Goal: Navigation & Orientation: Find specific page/section

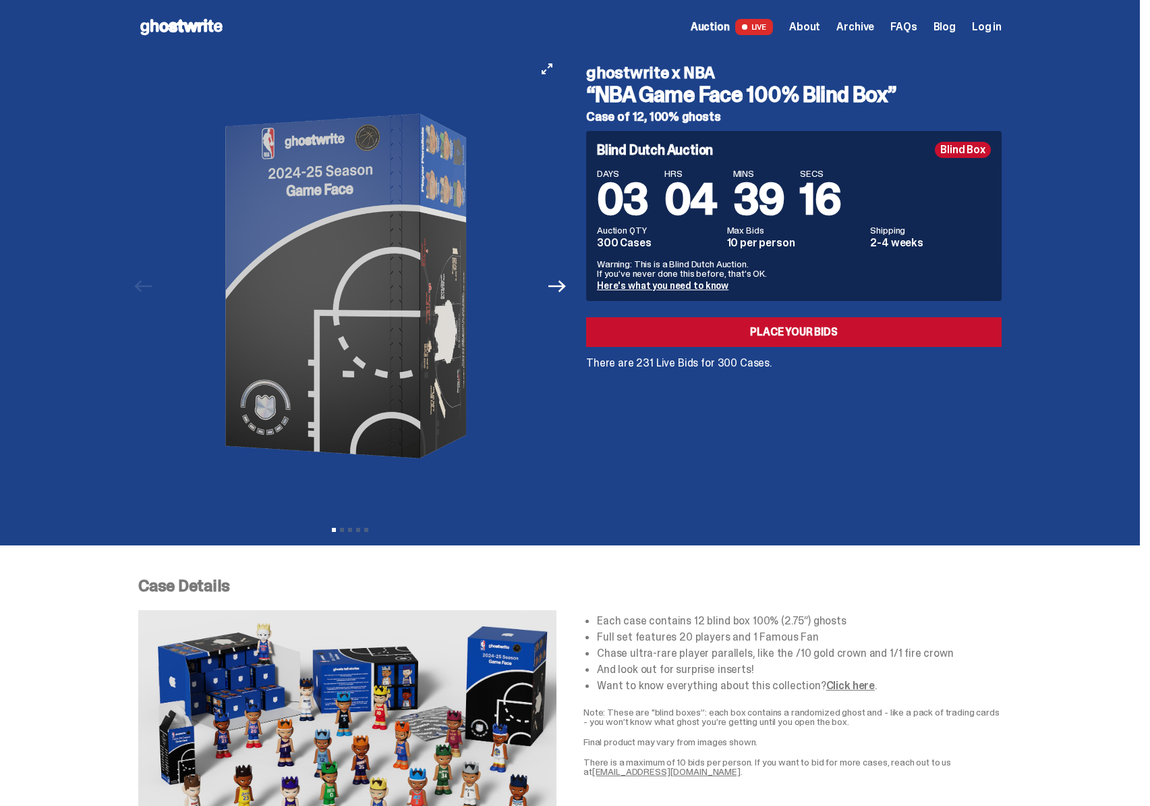
click at [406, 330] on img at bounding box center [350, 286] width 371 height 464
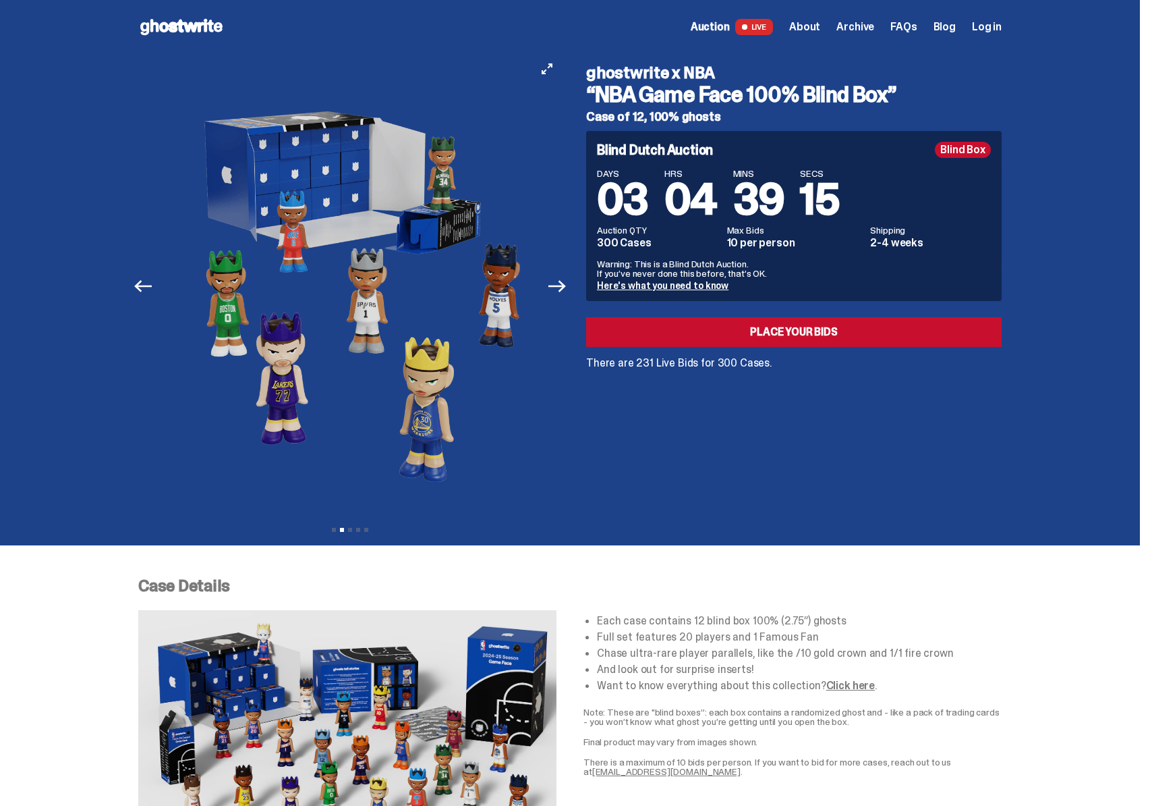
click at [345, 323] on img at bounding box center [358, 286] width 371 height 464
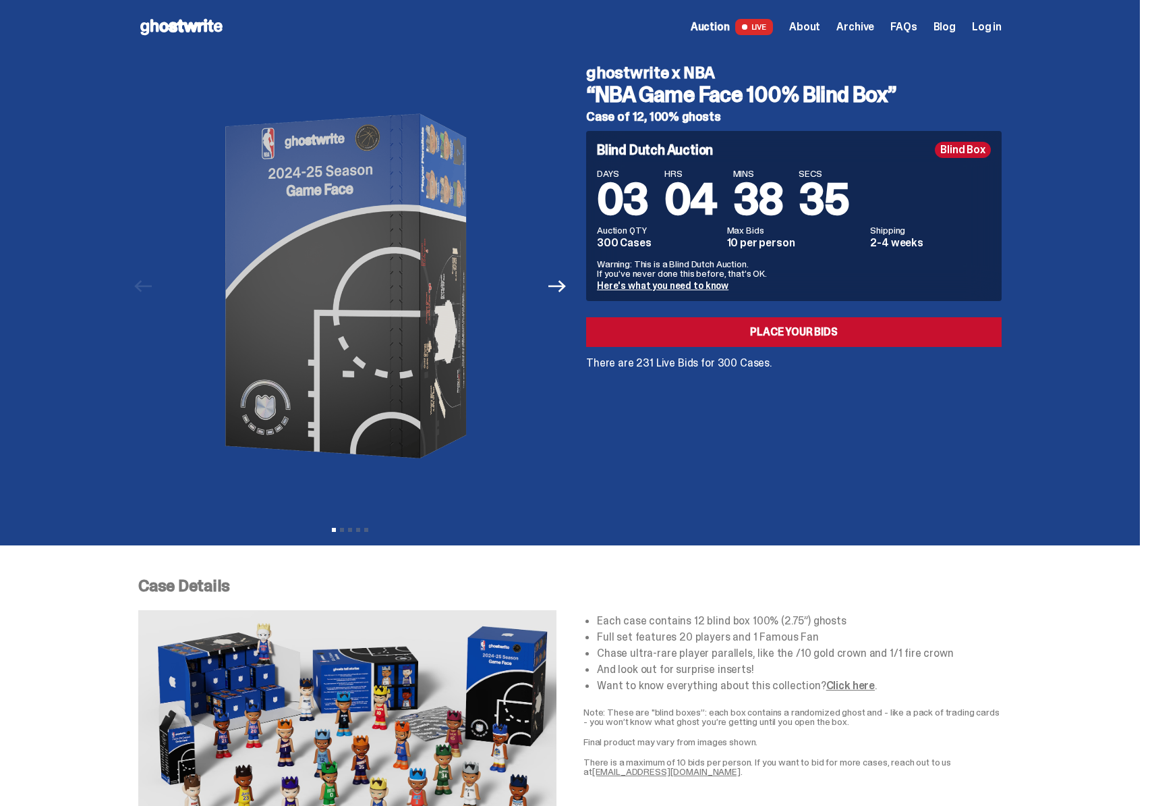
click at [688, 215] on span "04" at bounding box center [691, 199] width 53 height 56
click at [688, 214] on span "04" at bounding box center [691, 199] width 53 height 56
click at [688, 197] on span "04" at bounding box center [691, 199] width 53 height 56
drag, startPoint x: 701, startPoint y: 196, endPoint x: 756, endPoint y: 198, distance: 54.7
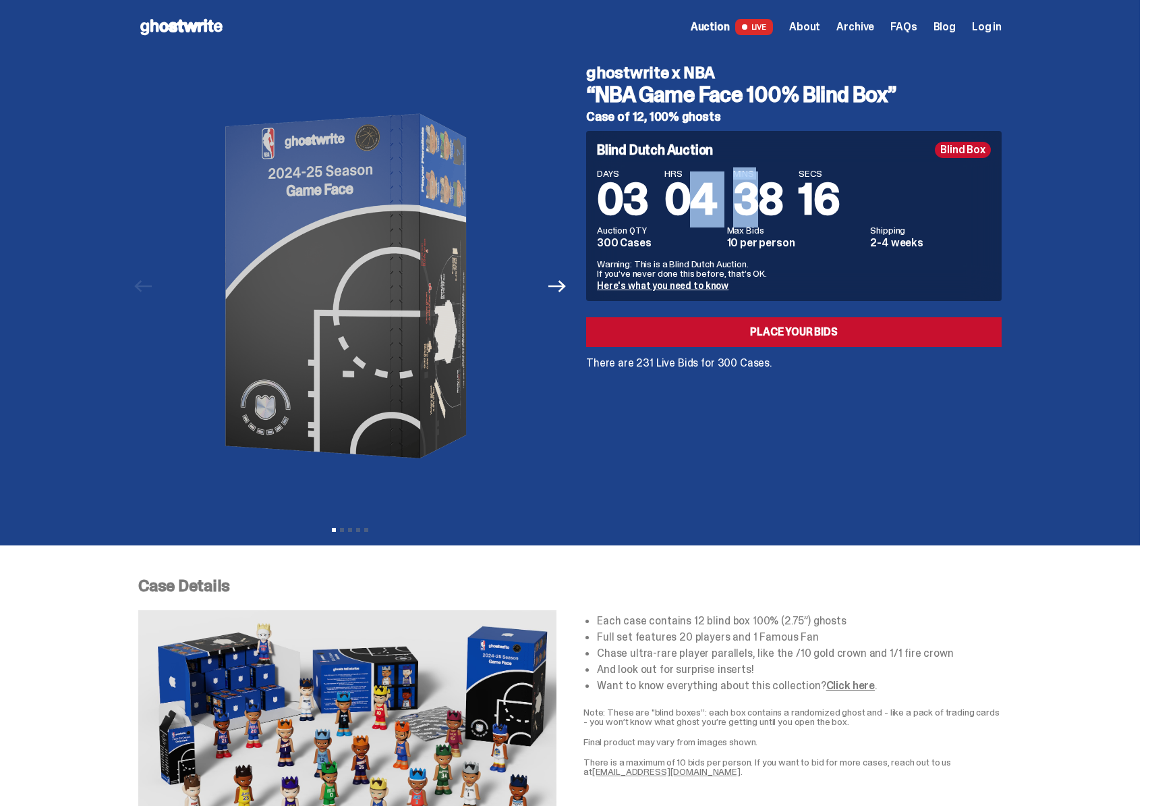
click at [756, 198] on div "DAYS 03 HRS 04 MINS 38 SECS 16" at bounding box center [794, 195] width 394 height 53
click at [756, 198] on span "38" at bounding box center [758, 199] width 50 height 56
click at [570, 180] on div "Previous Next View slide 1 View slide 2 View slide 3 View slide 4 View slide 5" at bounding box center [354, 286] width 432 height 464
click at [562, 287] on icon "Next" at bounding box center [558, 286] width 18 height 18
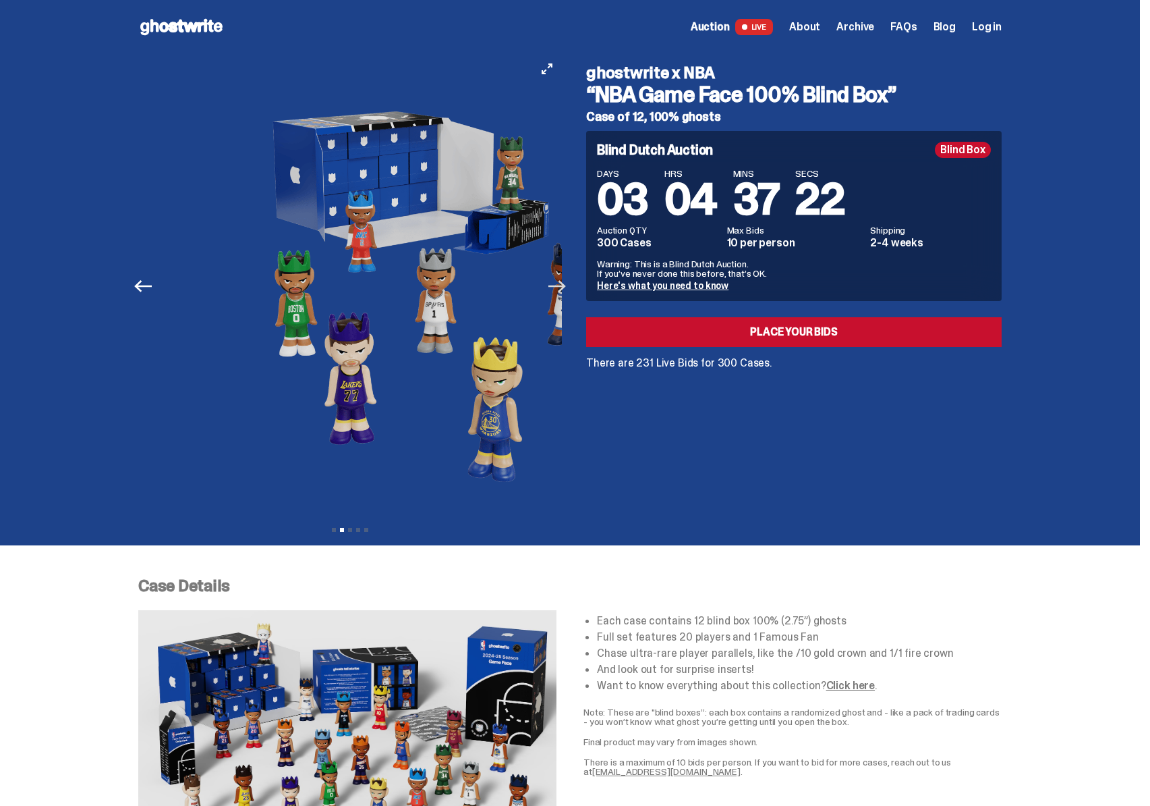
click at [562, 287] on icon "Next" at bounding box center [558, 286] width 18 height 18
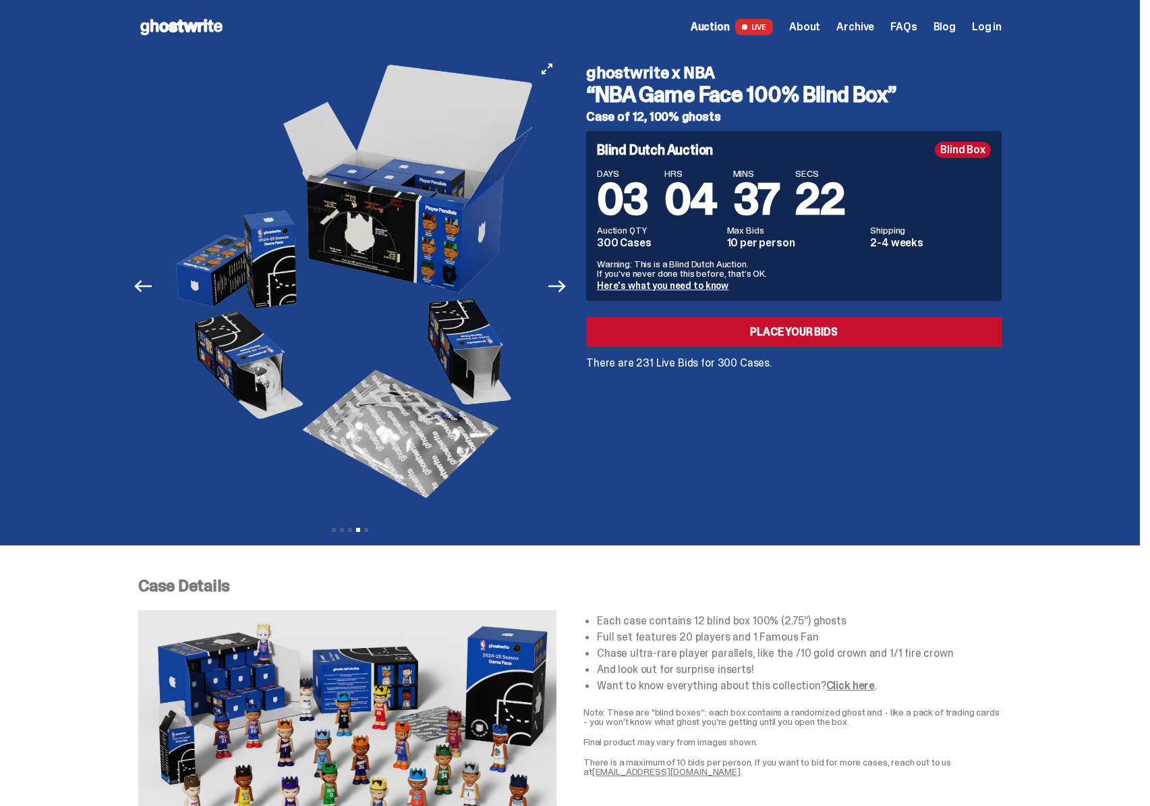
click at [566, 285] on icon "Next" at bounding box center [558, 286] width 18 height 12
click at [595, 283] on img at bounding box center [780, 286] width 371 height 464
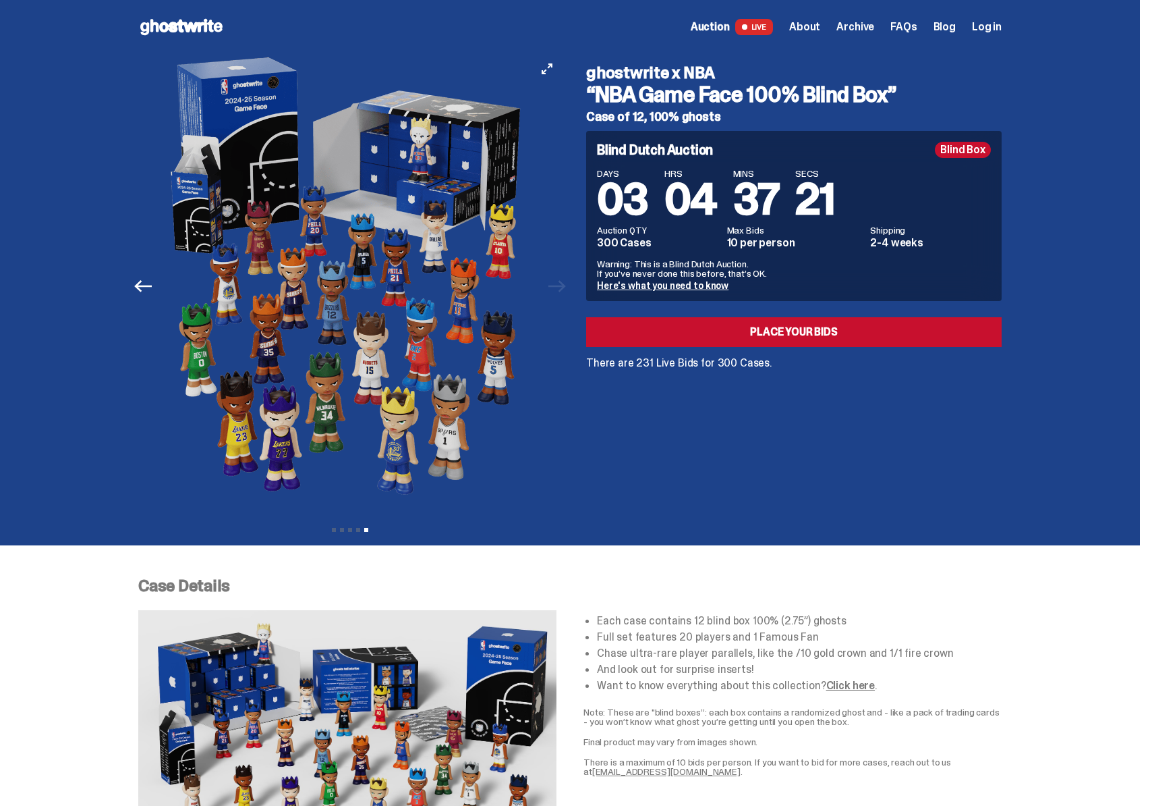
click at [227, 206] on img at bounding box center [348, 286] width 371 height 464
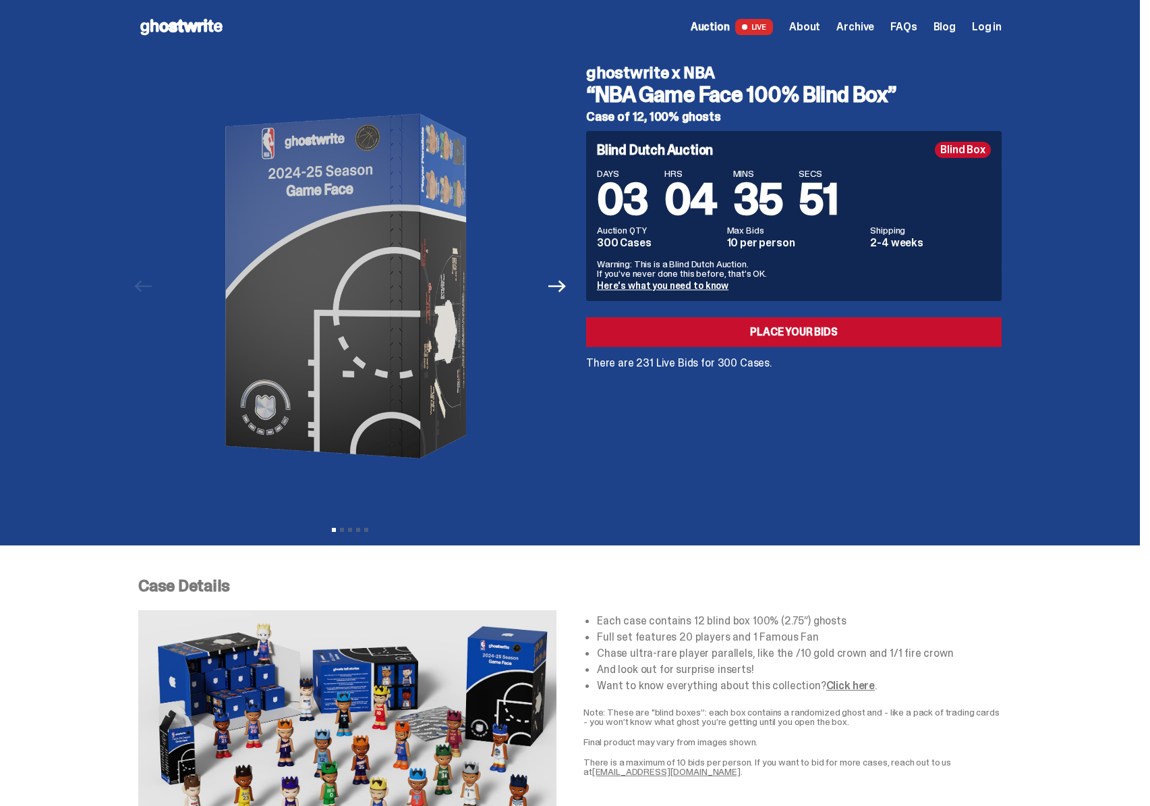
click at [727, 32] on span "Auction" at bounding box center [710, 27] width 39 height 11
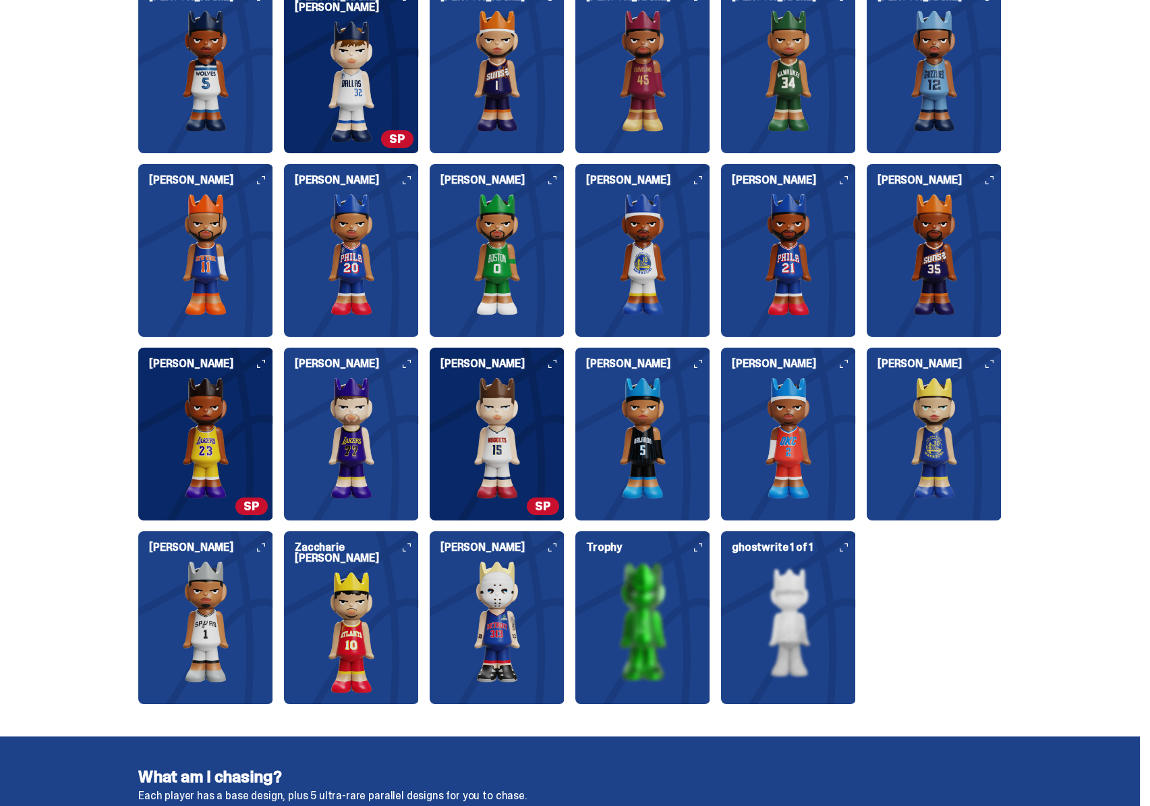
scroll to position [1522, 0]
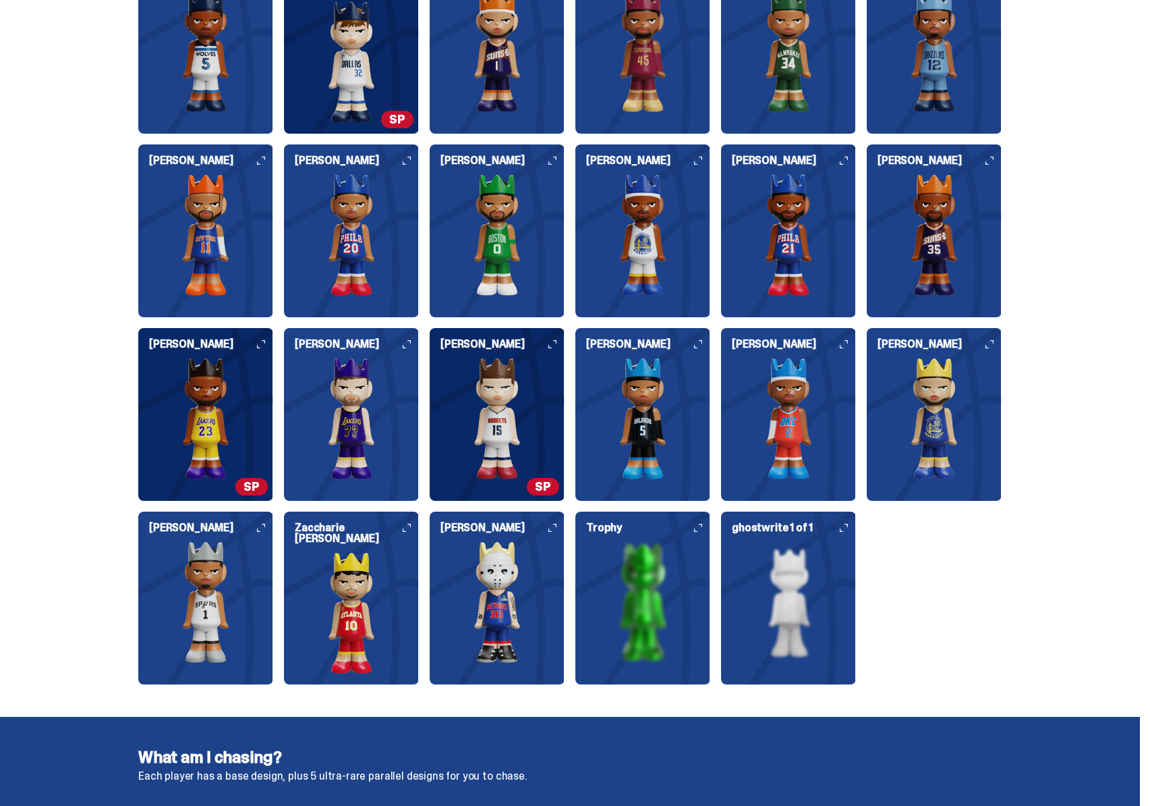
click at [764, 567] on img at bounding box center [788, 601] width 135 height 121
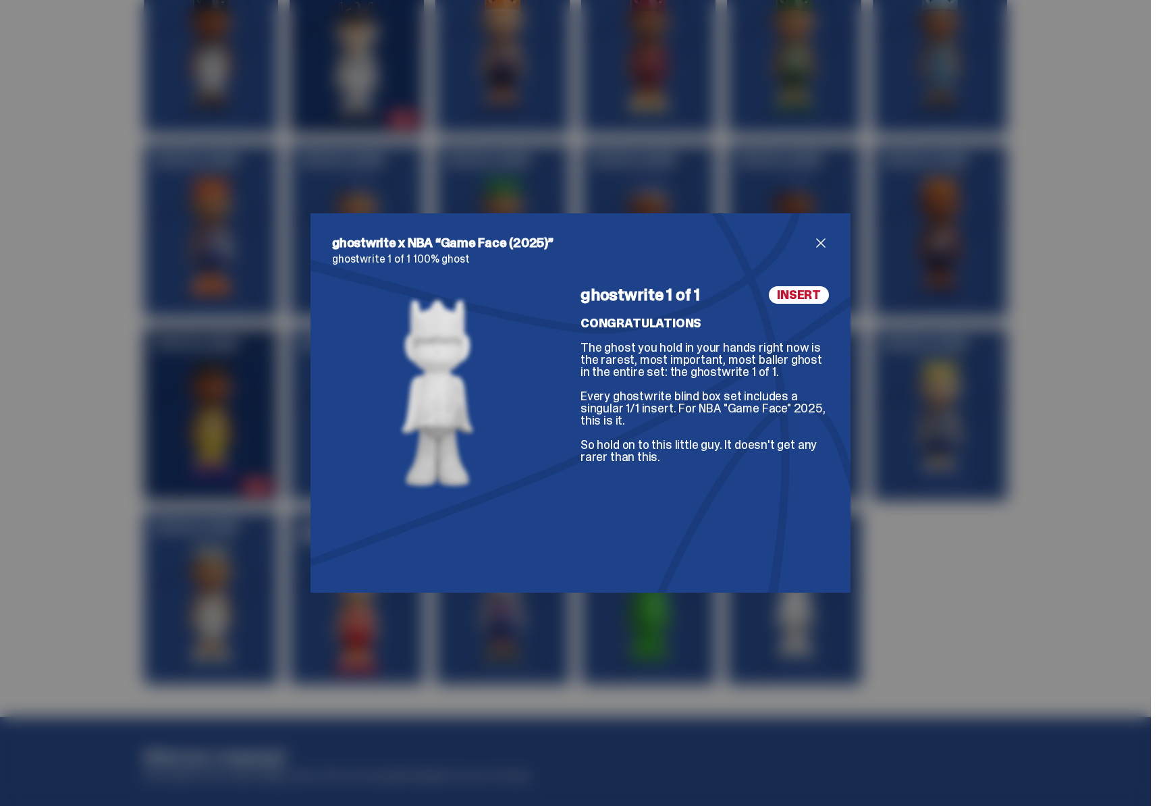
click at [949, 530] on div "ghostwrite x NBA “Game Face (2025)” ghostwrite 1 of 1 100% ghost ghostwrite 1 o…" at bounding box center [580, 403] width 1161 height 806
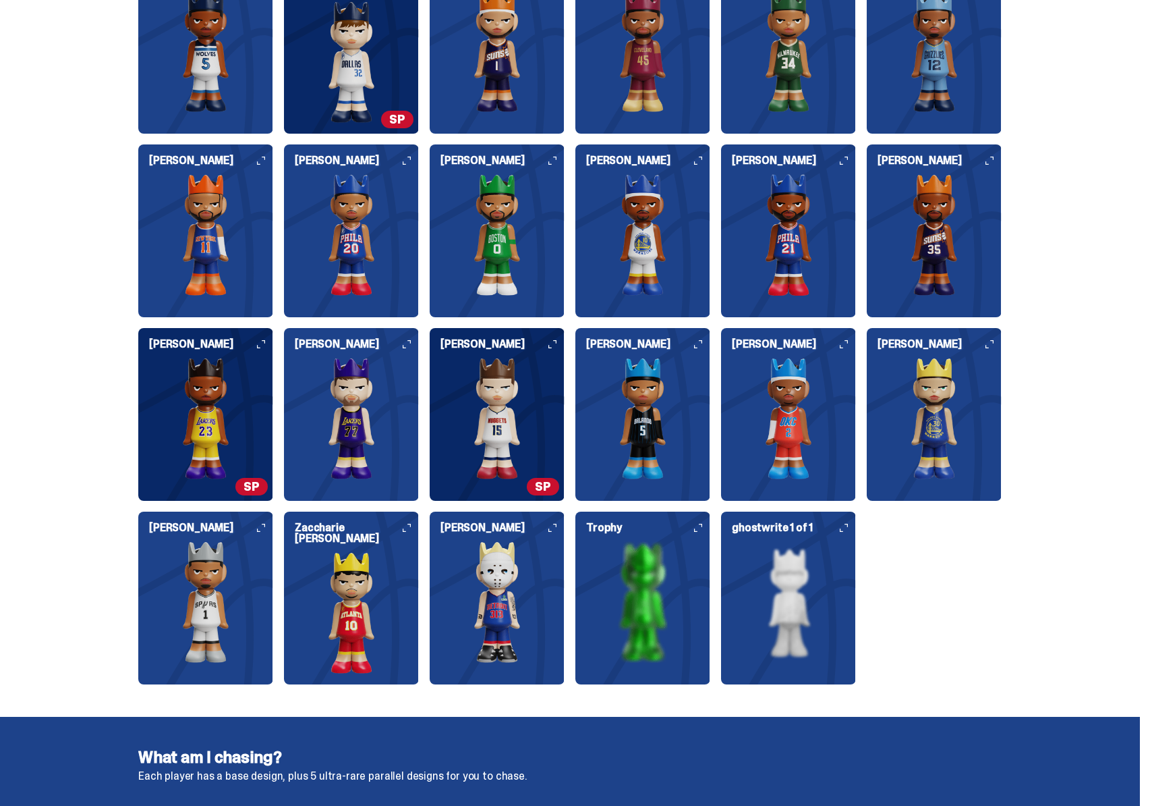
click at [523, 426] on img at bounding box center [497, 418] width 135 height 121
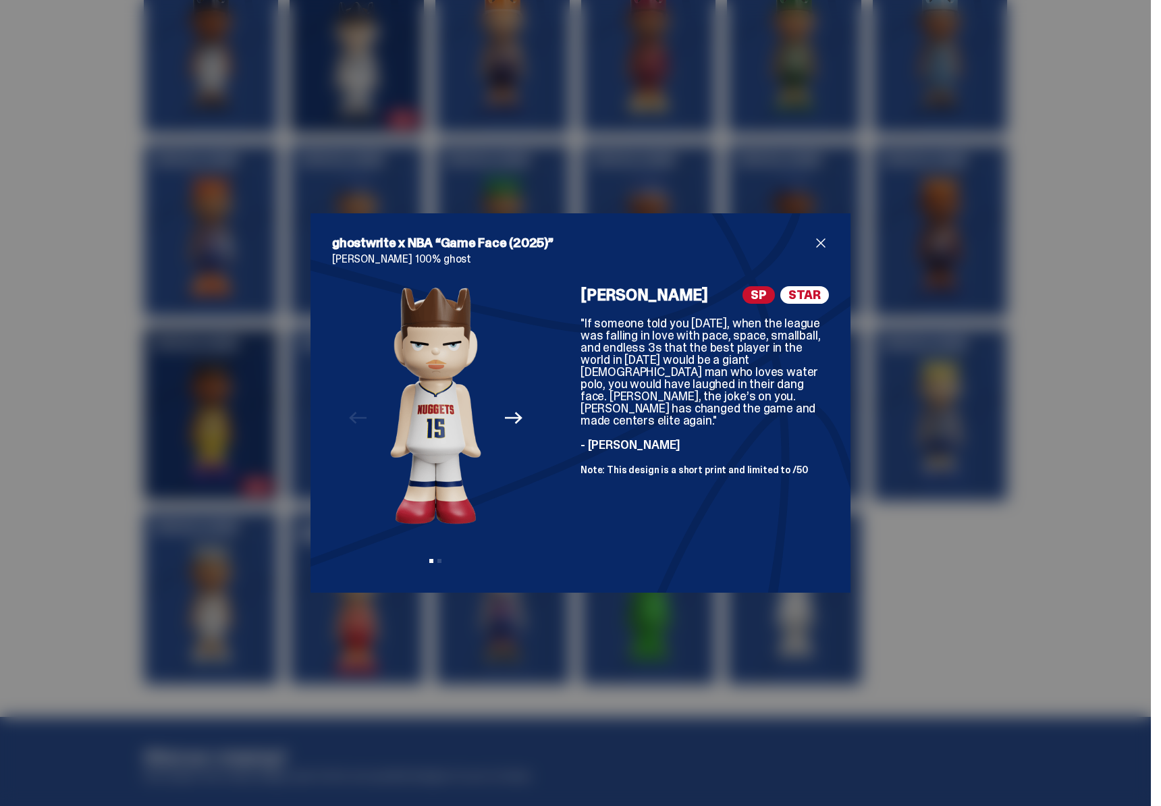
click at [968, 563] on div "ghostwrite x NBA “Game Face (2025)” Nikola Jokić 100% ghost Previous Next View …" at bounding box center [580, 403] width 1161 height 806
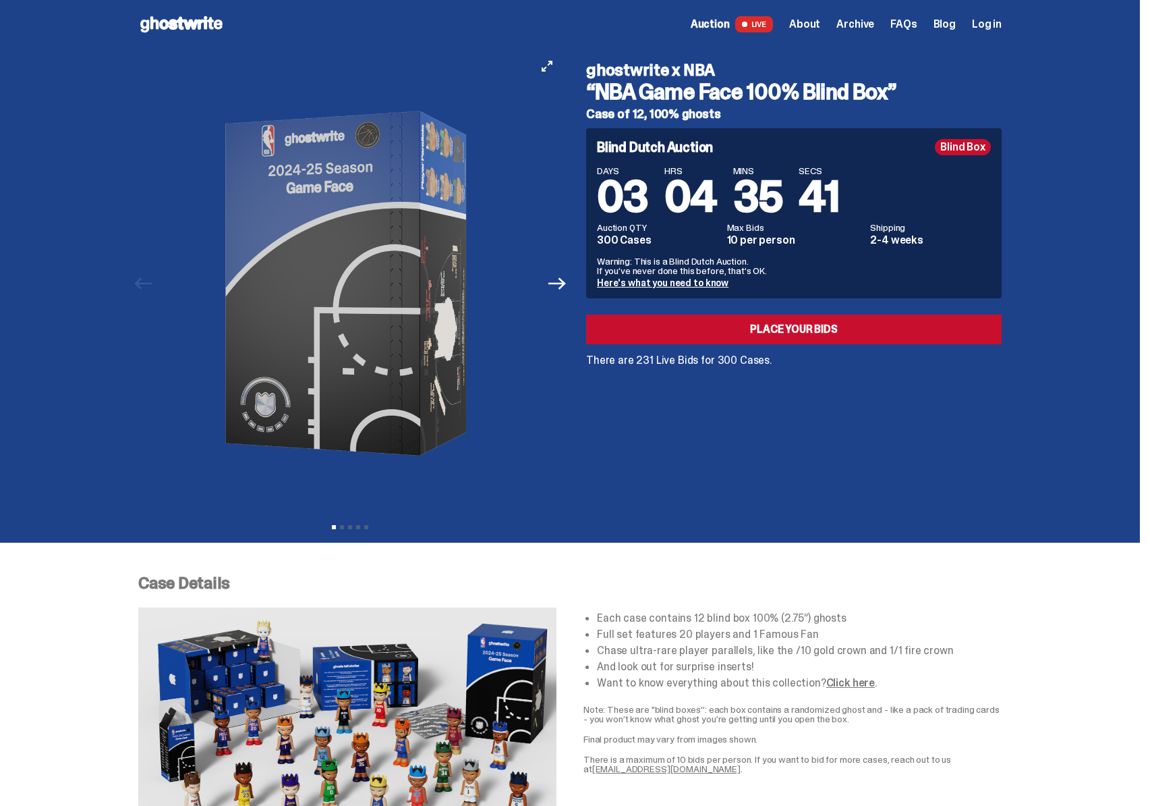
scroll to position [0, 0]
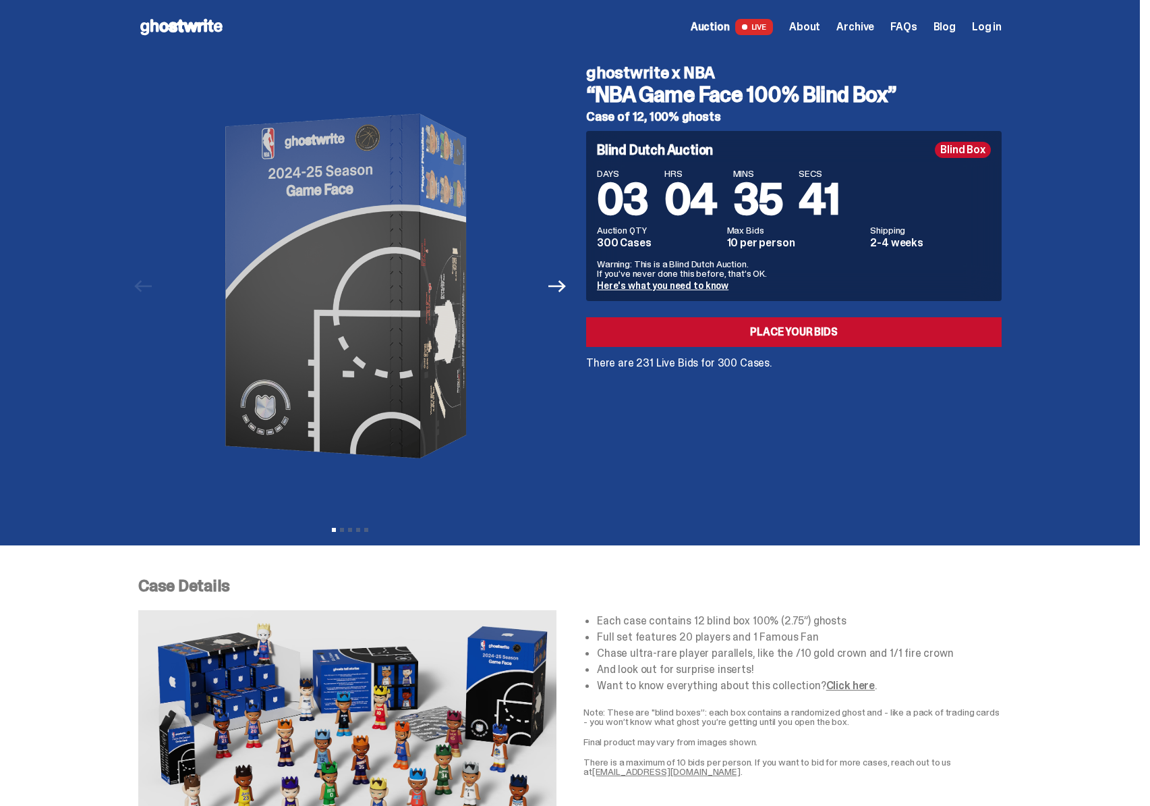
click at [885, 24] on div "Auction LIVE About Archive FAQs Blog Log in" at bounding box center [846, 27] width 311 height 16
click at [872, 30] on span "Archive" at bounding box center [856, 27] width 38 height 11
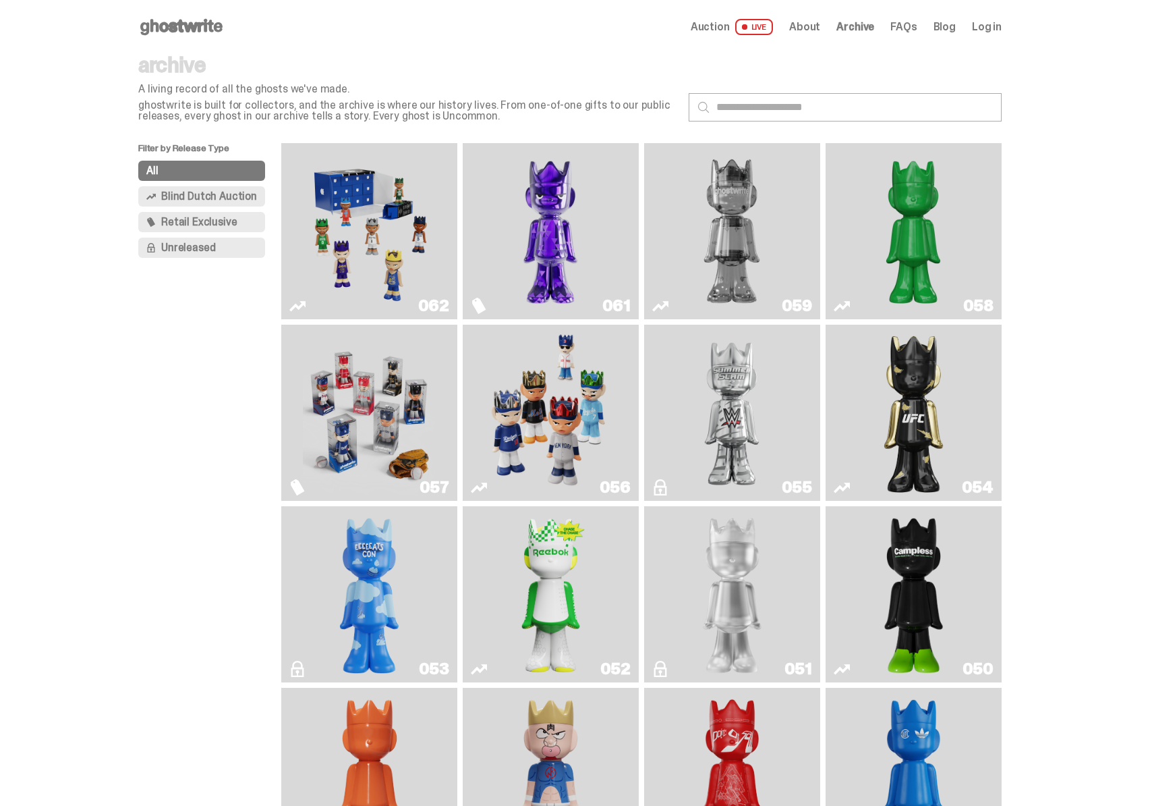
drag, startPoint x: 154, startPoint y: 53, endPoint x: 190, endPoint y: 26, distance: 45.2
click at [154, 53] on div "Open main menu Home Auction LIVE About Archive FAQs Blog Log in" at bounding box center [570, 27] width 864 height 54
click at [190, 26] on use at bounding box center [181, 27] width 82 height 16
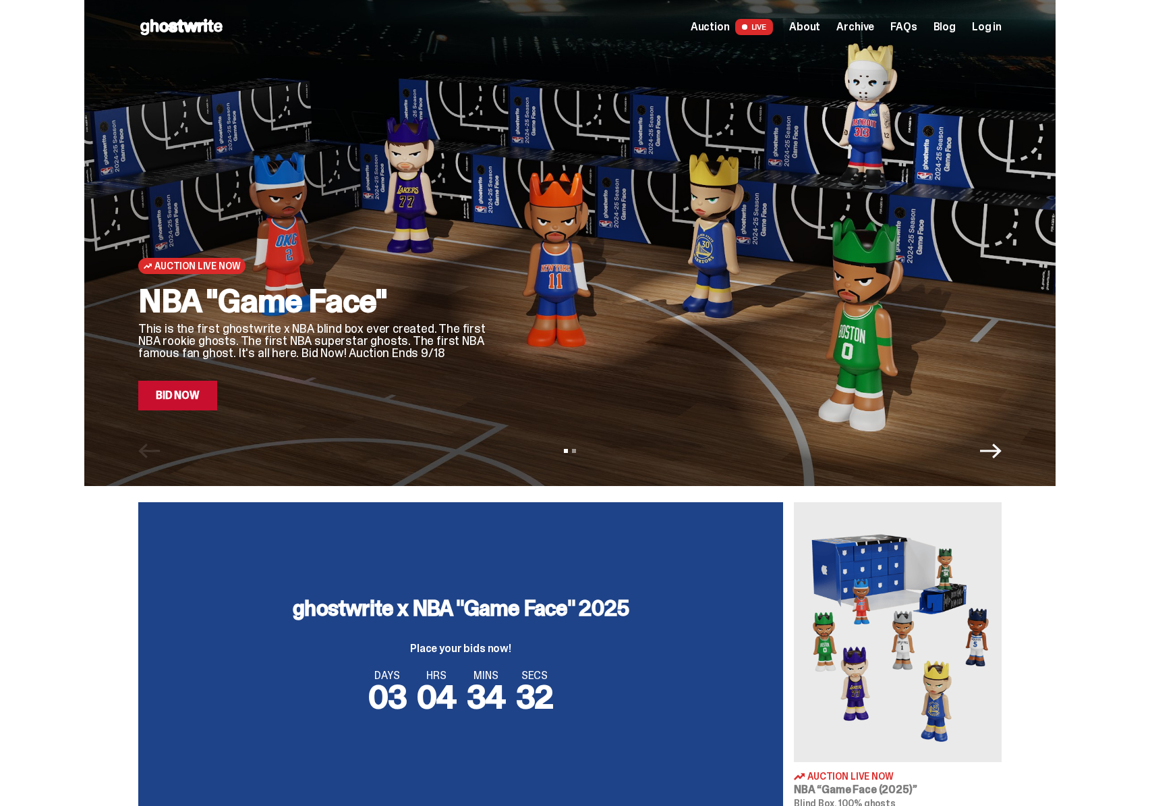
click at [577, 231] on div at bounding box center [756, 226] width 491 height 368
